Goal: Information Seeking & Learning: Learn about a topic

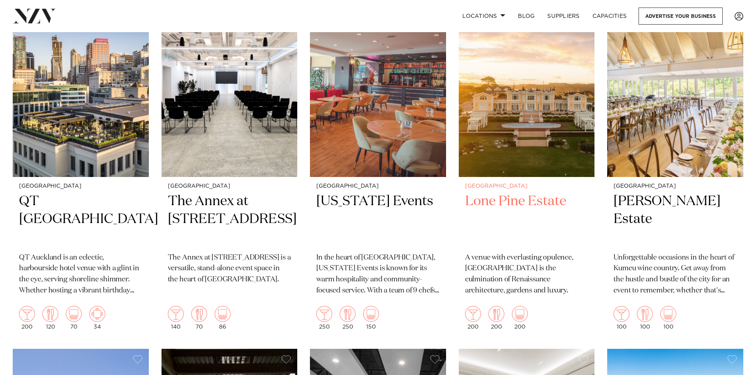
scroll to position [516, 0]
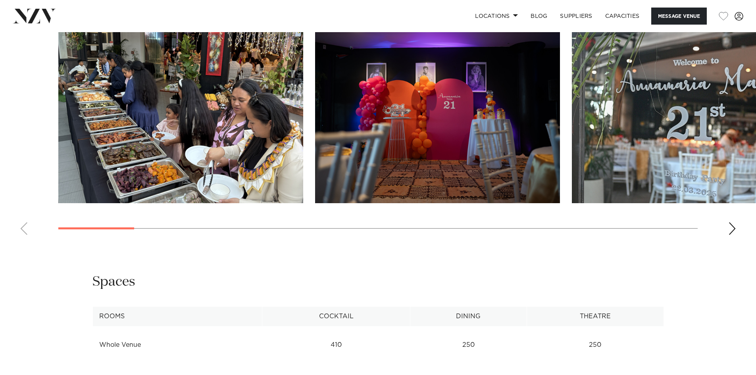
scroll to position [754, 0]
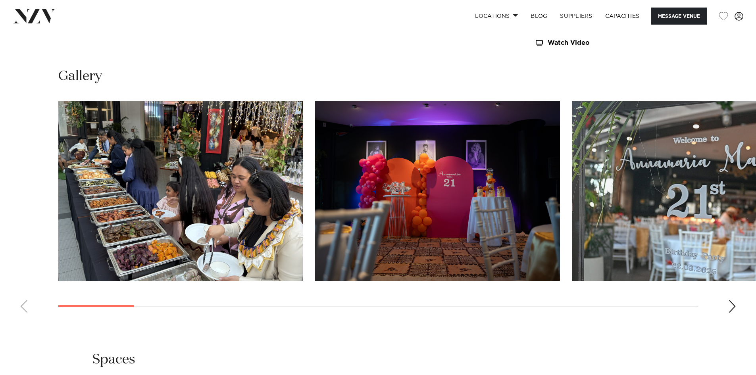
click at [732, 302] on div "Next slide" at bounding box center [732, 306] width 8 height 13
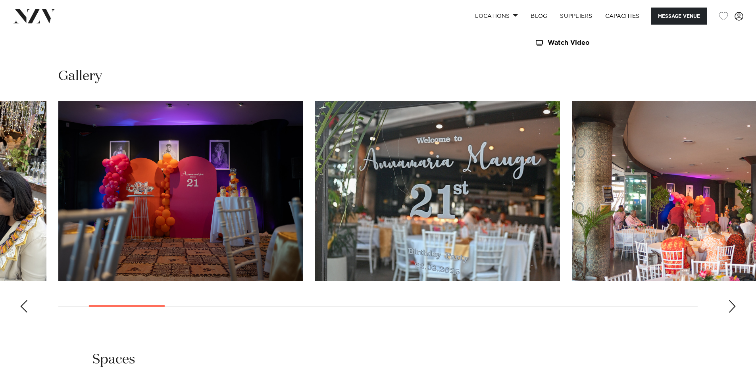
click at [731, 306] on div "Next slide" at bounding box center [732, 306] width 8 height 13
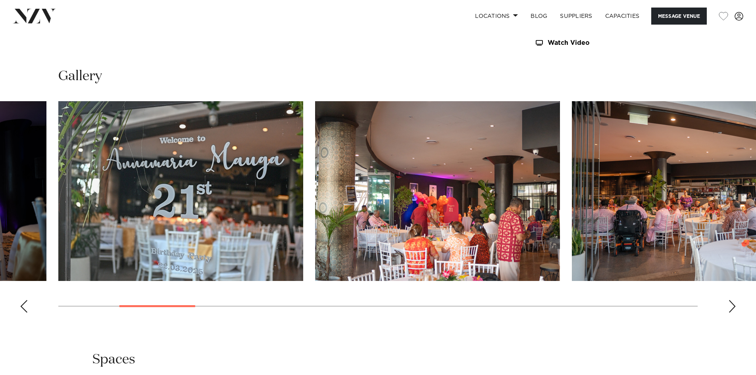
click at [731, 306] on div "Next slide" at bounding box center [732, 306] width 8 height 13
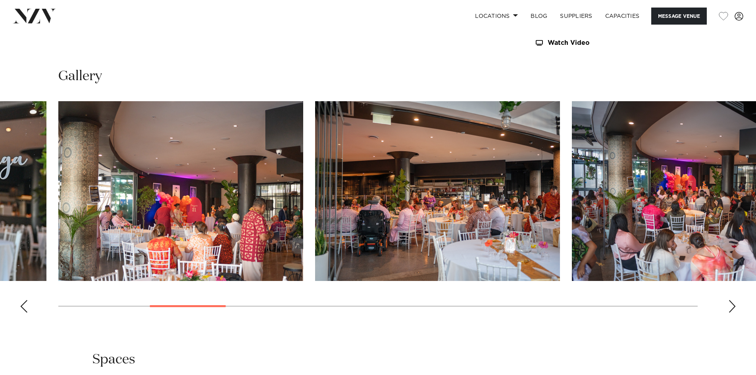
click at [731, 306] on div "Next slide" at bounding box center [732, 306] width 8 height 13
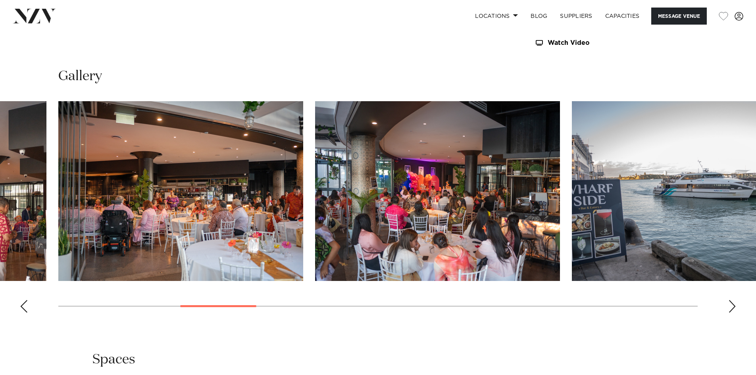
click at [731, 306] on div "Next slide" at bounding box center [732, 306] width 8 height 13
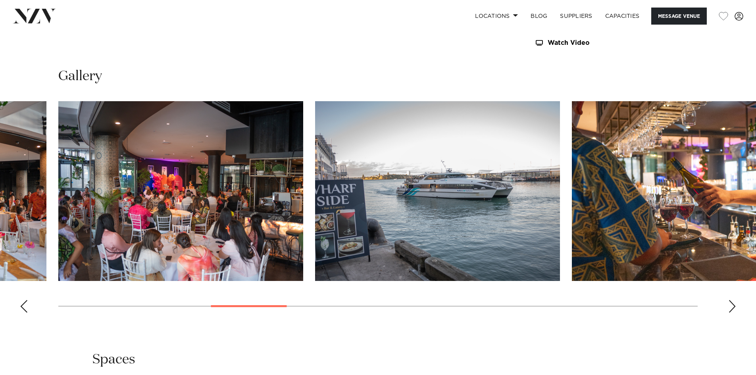
click at [731, 306] on div "Next slide" at bounding box center [732, 306] width 8 height 13
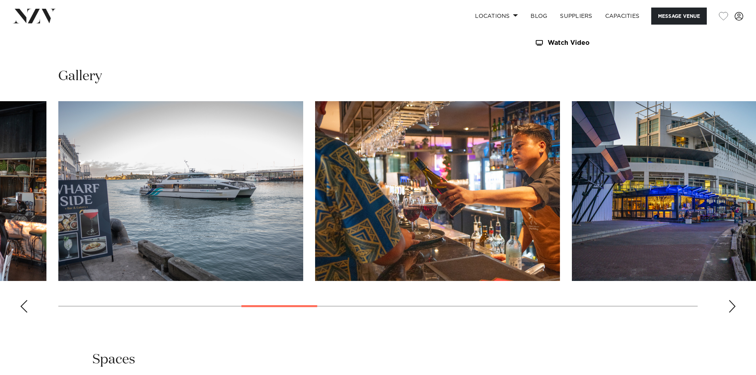
click at [731, 306] on div "Next slide" at bounding box center [732, 306] width 8 height 13
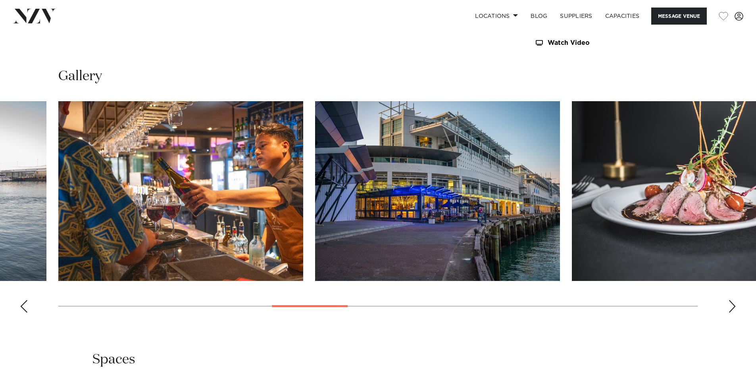
click at [731, 306] on div "Next slide" at bounding box center [732, 306] width 8 height 13
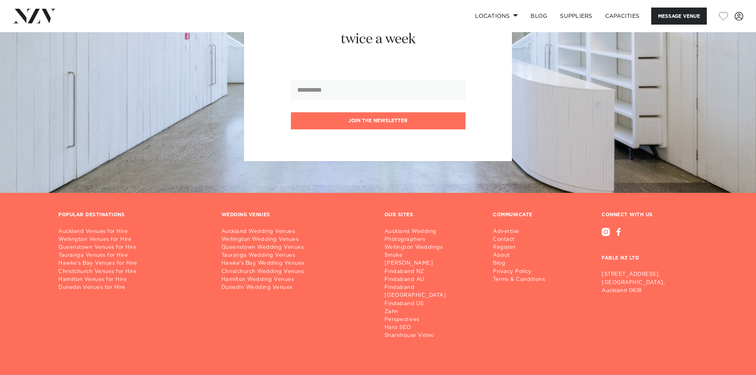
scroll to position [1294, 0]
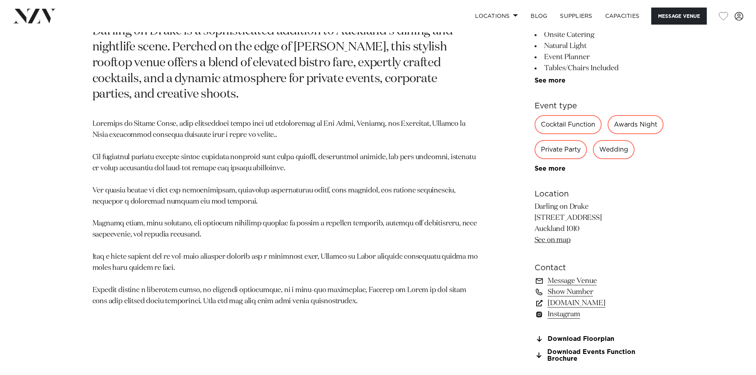
scroll to position [476, 0]
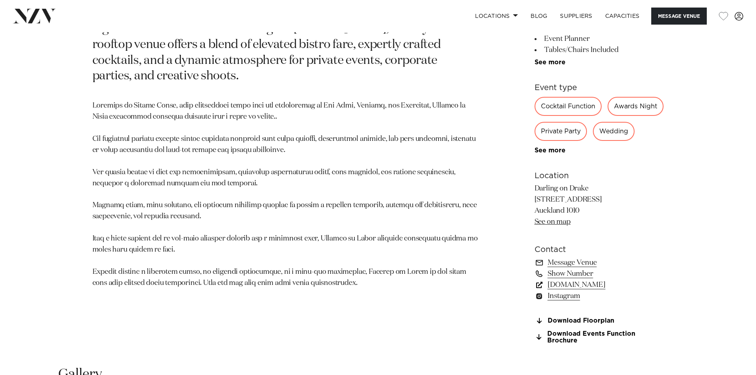
click at [599, 291] on link "www.darlingondrake.com" at bounding box center [599, 284] width 129 height 11
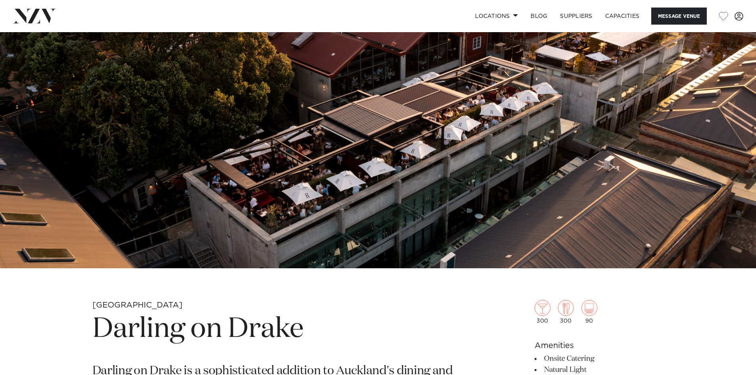
scroll to position [0, 0]
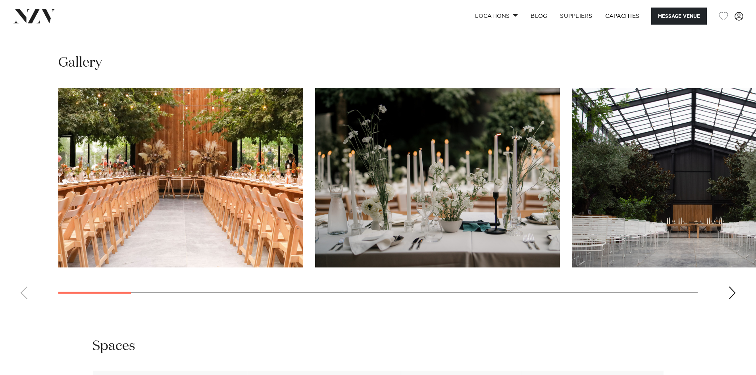
scroll to position [833, 0]
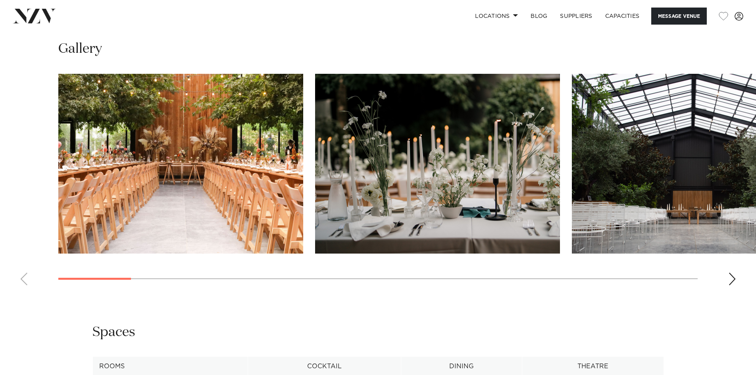
click at [736, 163] on img "3 / 22" at bounding box center [694, 164] width 245 height 180
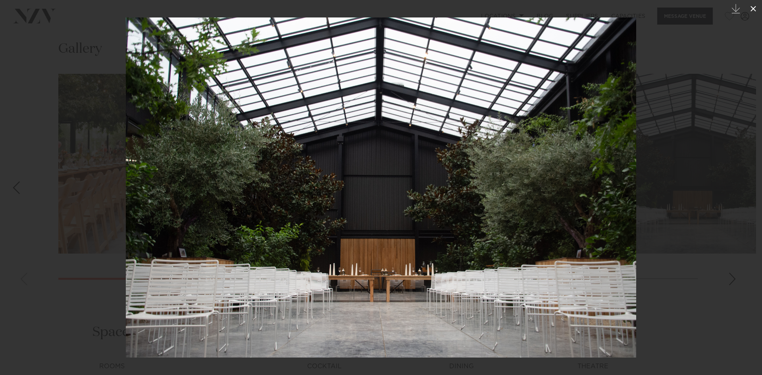
click at [751, 2] on button at bounding box center [753, 8] width 17 height 17
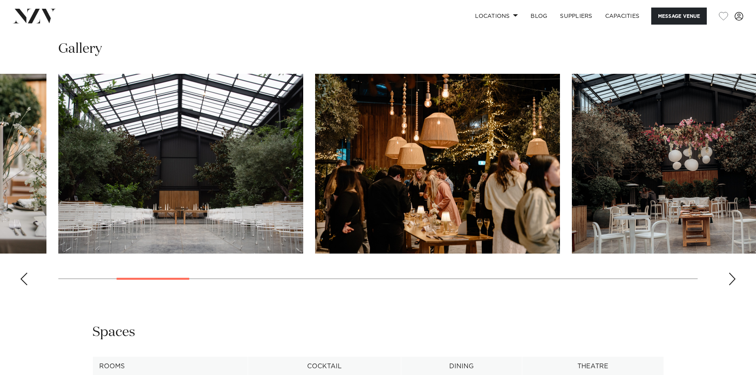
click at [725, 287] on swiper-container at bounding box center [378, 183] width 756 height 218
click at [733, 281] on div "Next slide" at bounding box center [732, 279] width 8 height 13
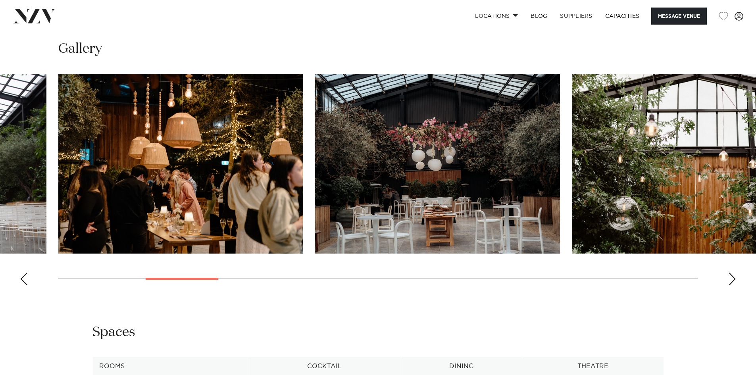
click at [733, 281] on div "Next slide" at bounding box center [732, 279] width 8 height 13
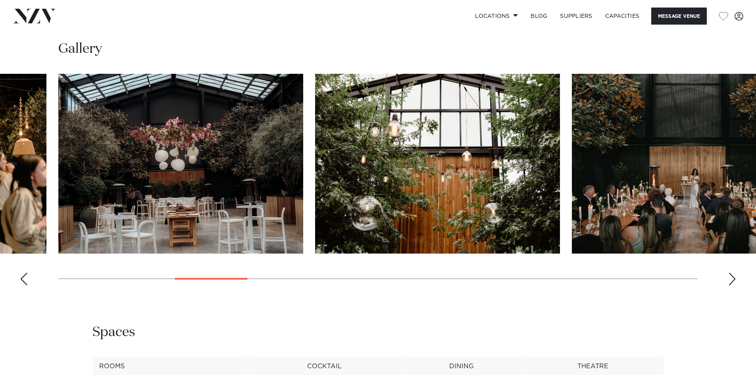
click at [733, 281] on div "Next slide" at bounding box center [732, 279] width 8 height 13
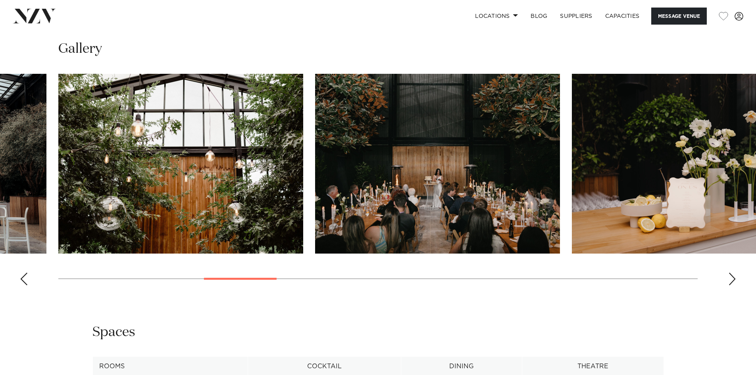
click at [733, 281] on div "Next slide" at bounding box center [732, 279] width 8 height 13
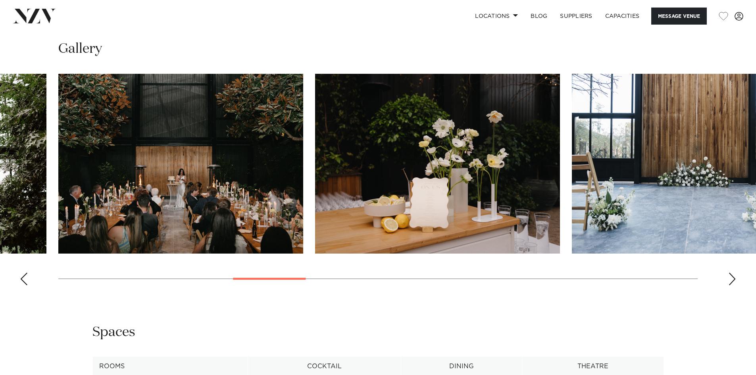
click at [733, 281] on div "Next slide" at bounding box center [732, 279] width 8 height 13
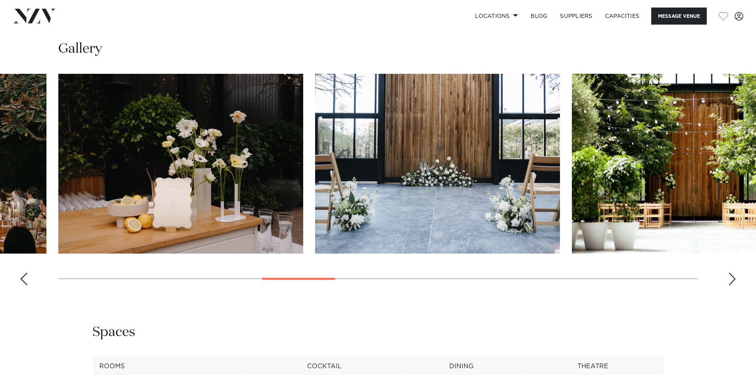
click at [733, 281] on div "Next slide" at bounding box center [732, 279] width 8 height 13
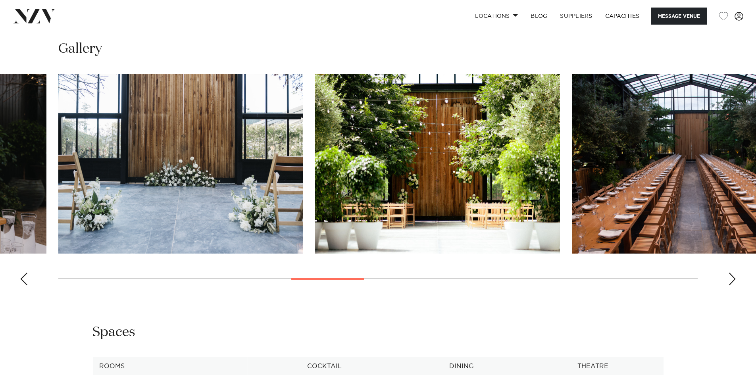
click at [733, 281] on div "Next slide" at bounding box center [732, 279] width 8 height 13
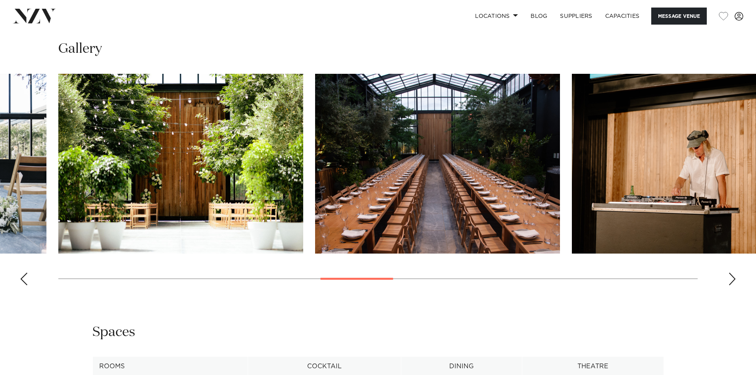
click at [733, 281] on div "Next slide" at bounding box center [732, 279] width 8 height 13
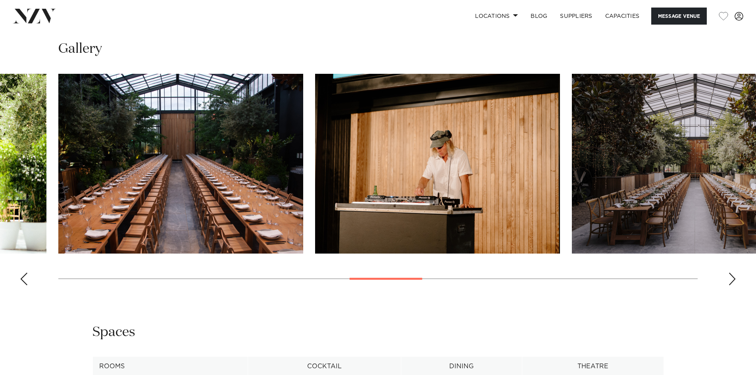
click at [733, 281] on div "Next slide" at bounding box center [732, 279] width 8 height 13
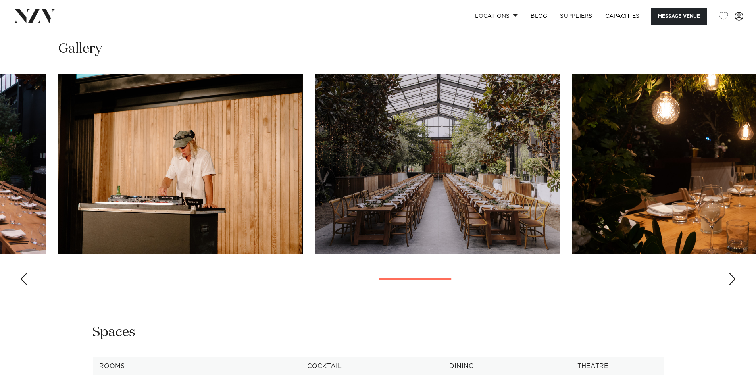
click at [733, 281] on div "Next slide" at bounding box center [732, 279] width 8 height 13
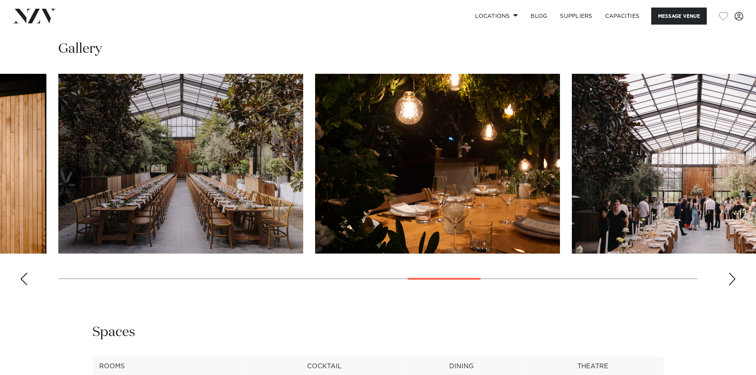
click at [733, 281] on div "Next slide" at bounding box center [732, 279] width 8 height 13
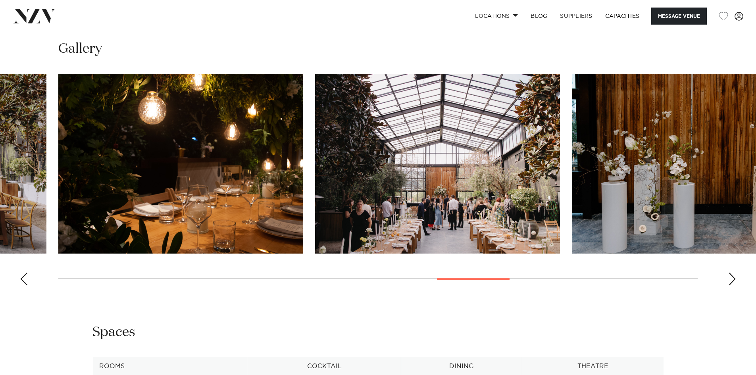
click at [733, 281] on div "Next slide" at bounding box center [732, 279] width 8 height 13
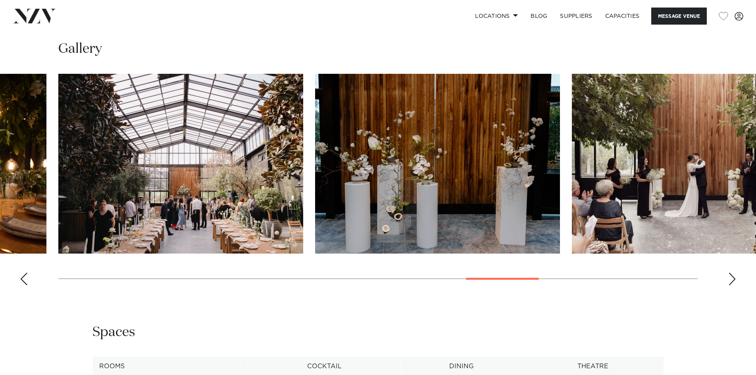
click at [733, 281] on div "Next slide" at bounding box center [732, 279] width 8 height 13
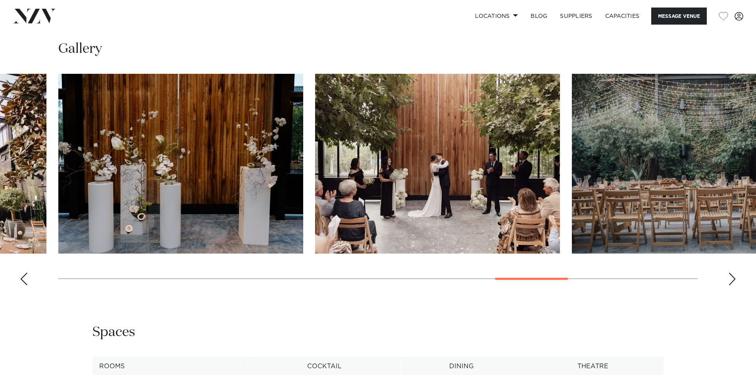
click at [733, 281] on div "Next slide" at bounding box center [732, 279] width 8 height 13
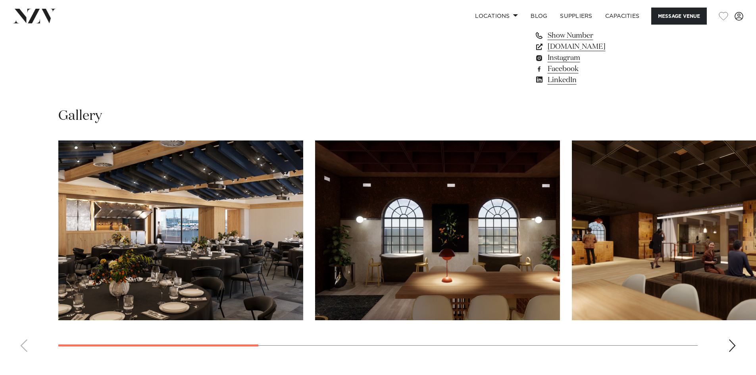
scroll to position [754, 0]
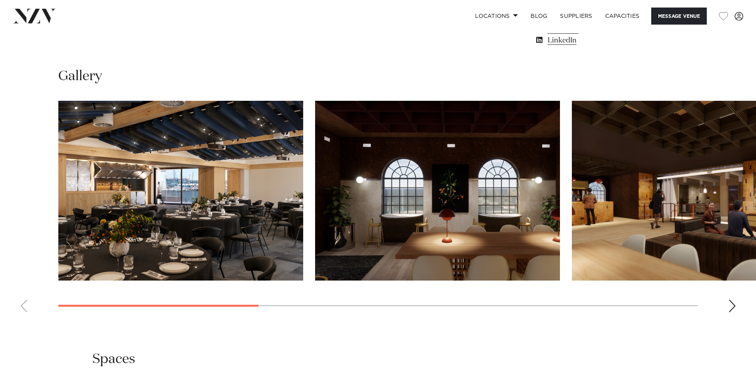
click at [730, 308] on div "Next slide" at bounding box center [732, 306] width 8 height 13
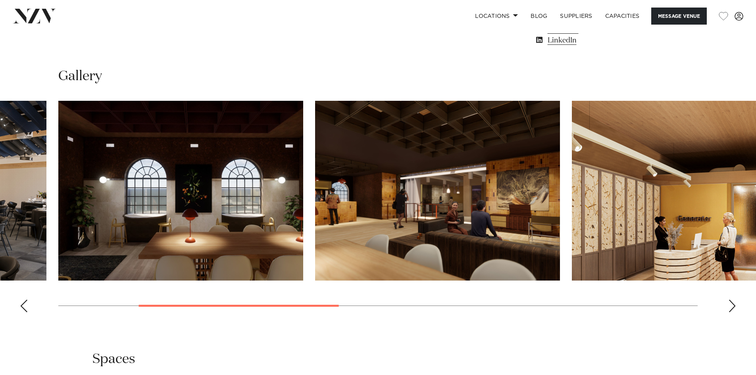
click at [730, 308] on div "Next slide" at bounding box center [732, 306] width 8 height 13
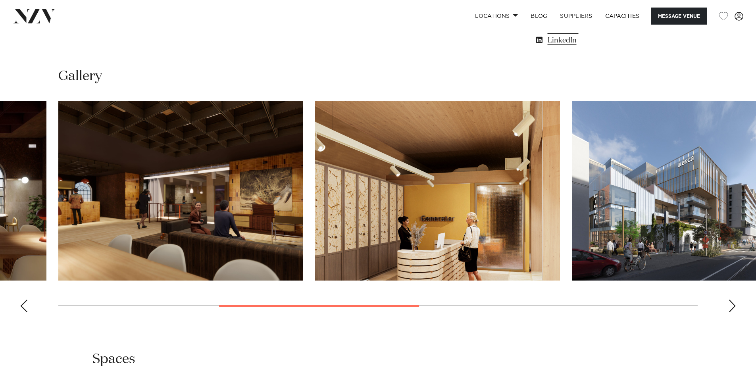
click at [730, 308] on div "Next slide" at bounding box center [732, 306] width 8 height 13
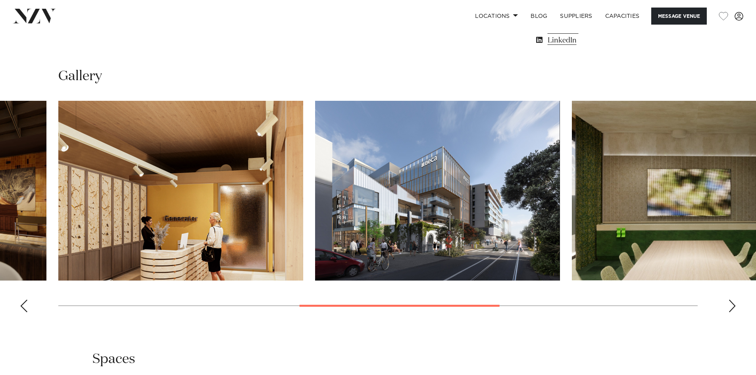
click at [735, 308] on div "Next slide" at bounding box center [732, 306] width 8 height 13
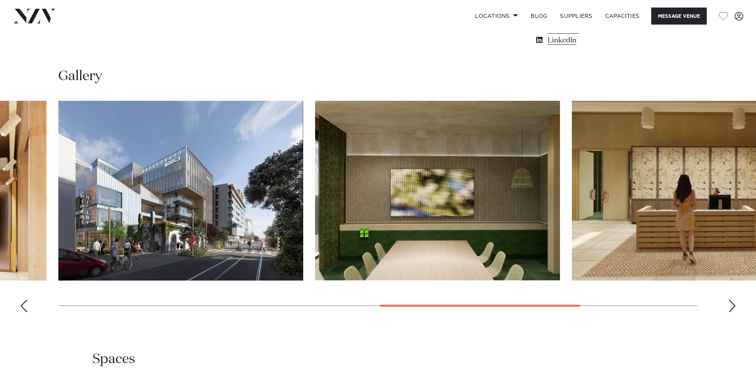
click at [735, 308] on div "Next slide" at bounding box center [732, 306] width 8 height 13
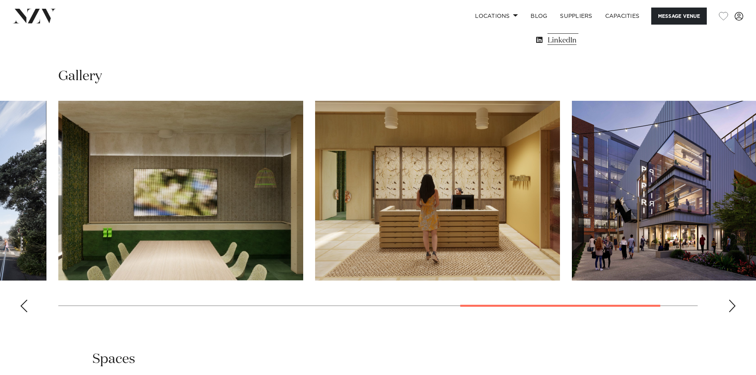
click at [735, 308] on div "Next slide" at bounding box center [732, 306] width 8 height 13
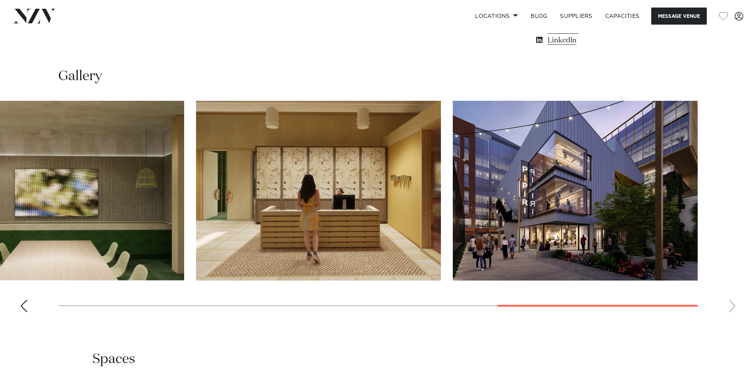
click at [735, 308] on swiper-container at bounding box center [378, 210] width 756 height 218
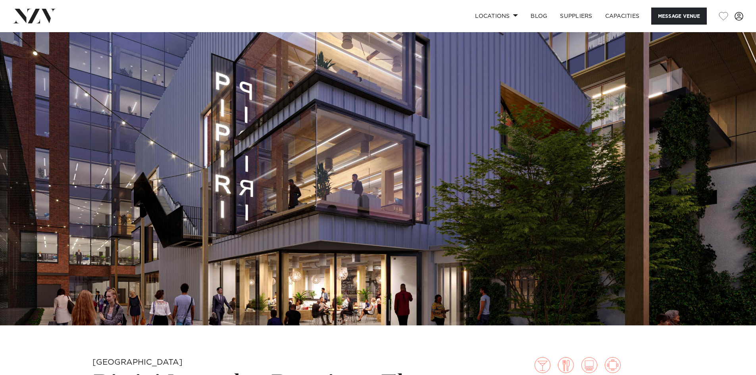
scroll to position [0, 0]
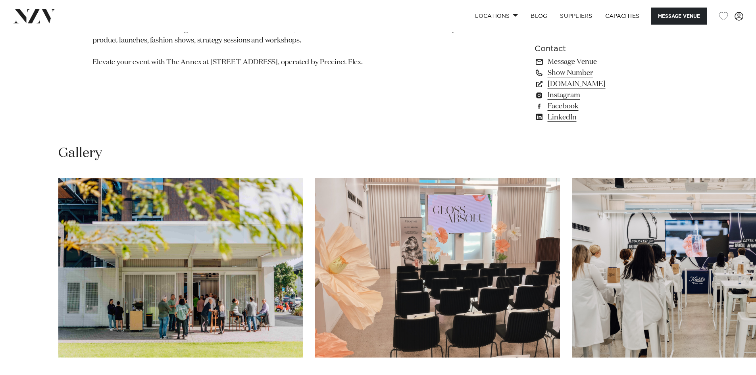
scroll to position [714, 0]
